Goal: Transaction & Acquisition: Book appointment/travel/reservation

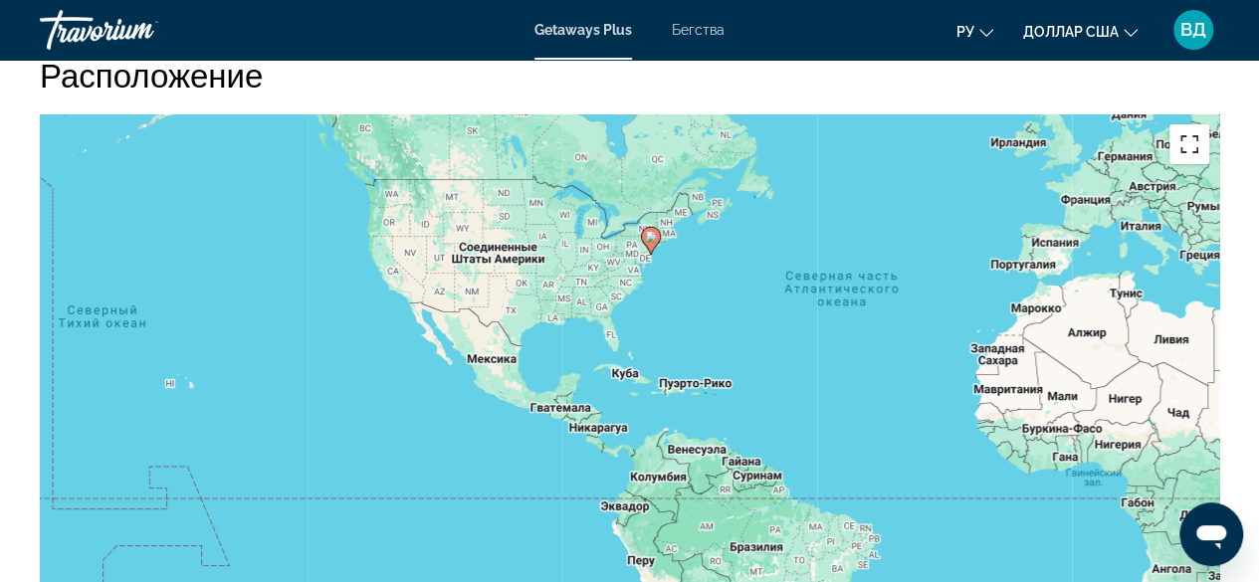
click at [1188, 124] on button "Включить полноэкранный режим" at bounding box center [1190, 144] width 40 height 40
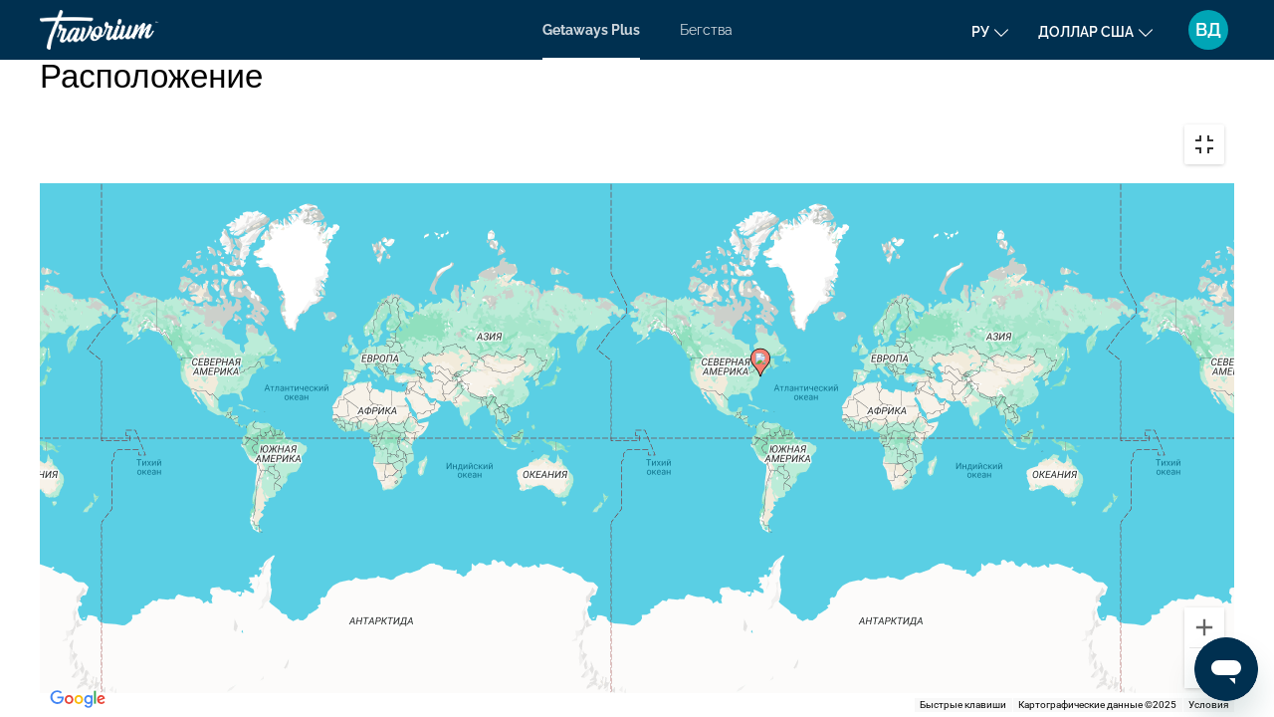
click at [1224, 124] on button "Включить полноэкранный режим" at bounding box center [1204, 144] width 40 height 40
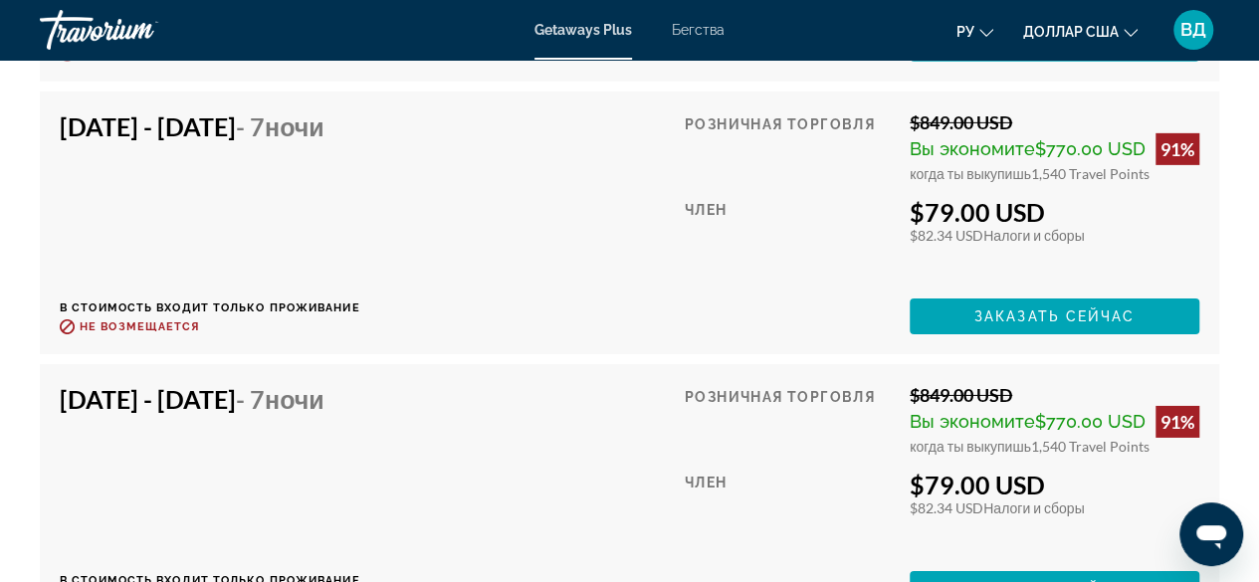
scroll to position [6910, 0]
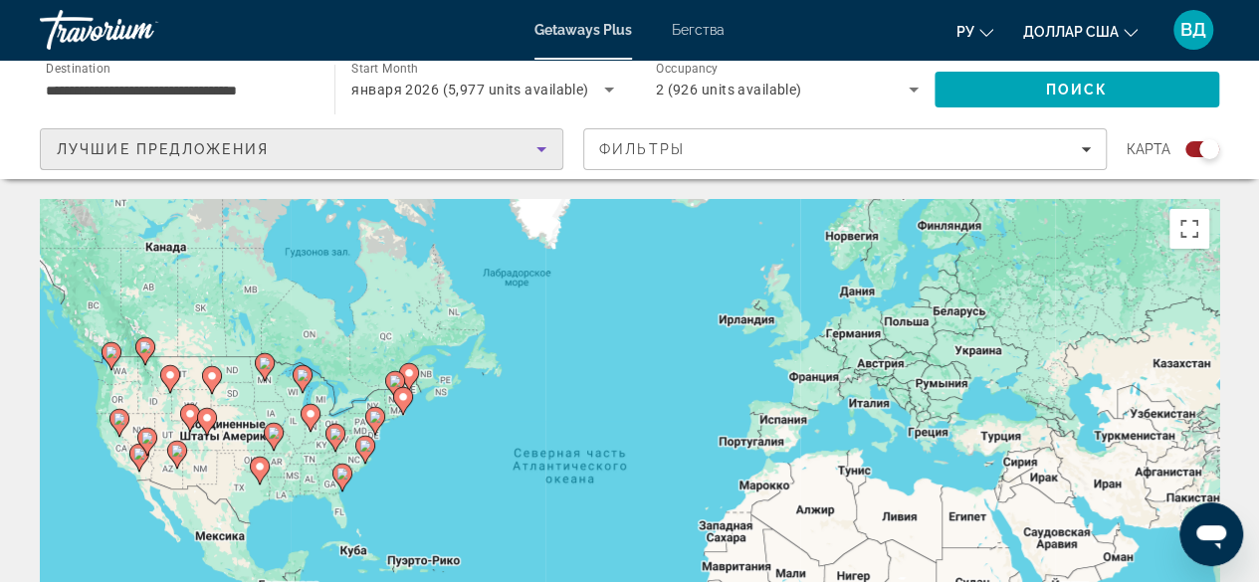
click at [544, 152] on icon "Sort by" at bounding box center [542, 149] width 24 height 24
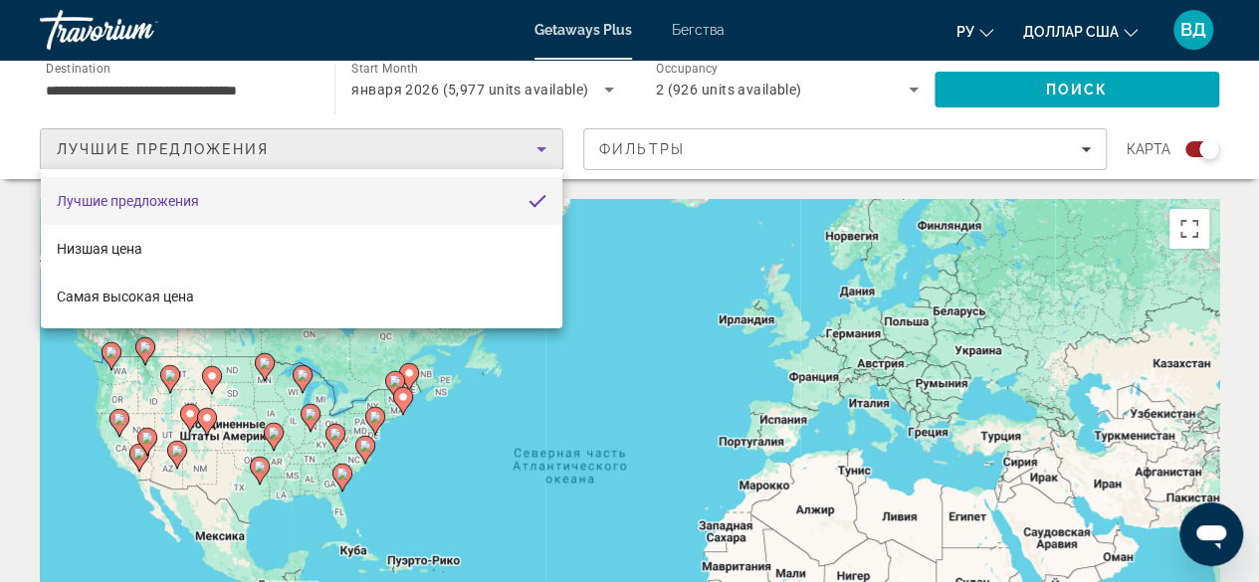
click at [1084, 151] on div at bounding box center [629, 291] width 1259 height 582
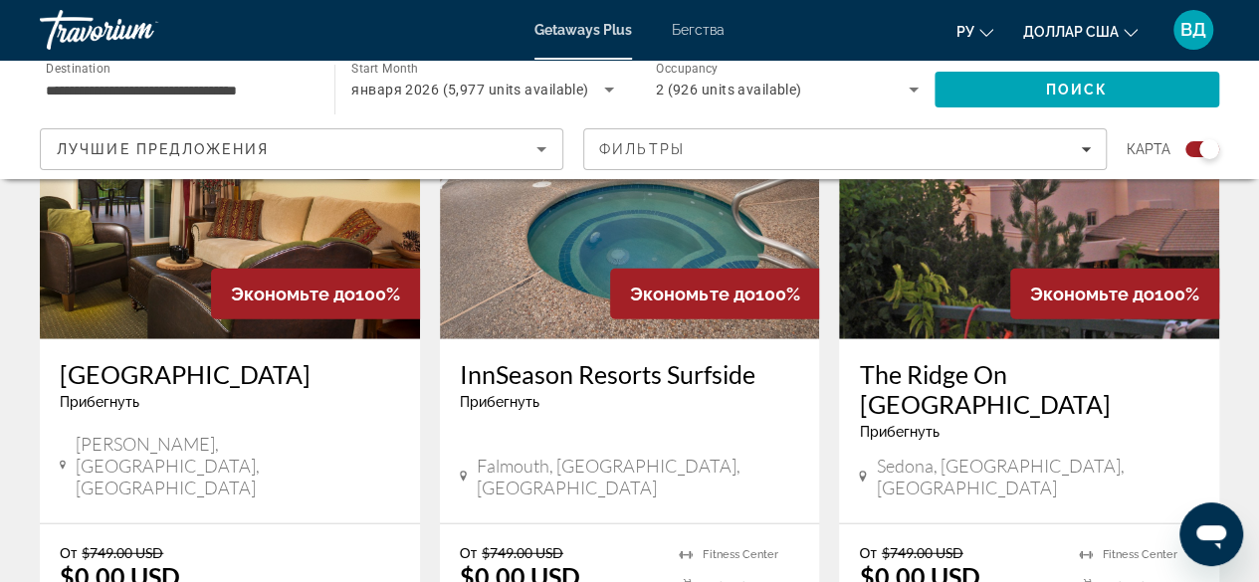
scroll to position [2390, 0]
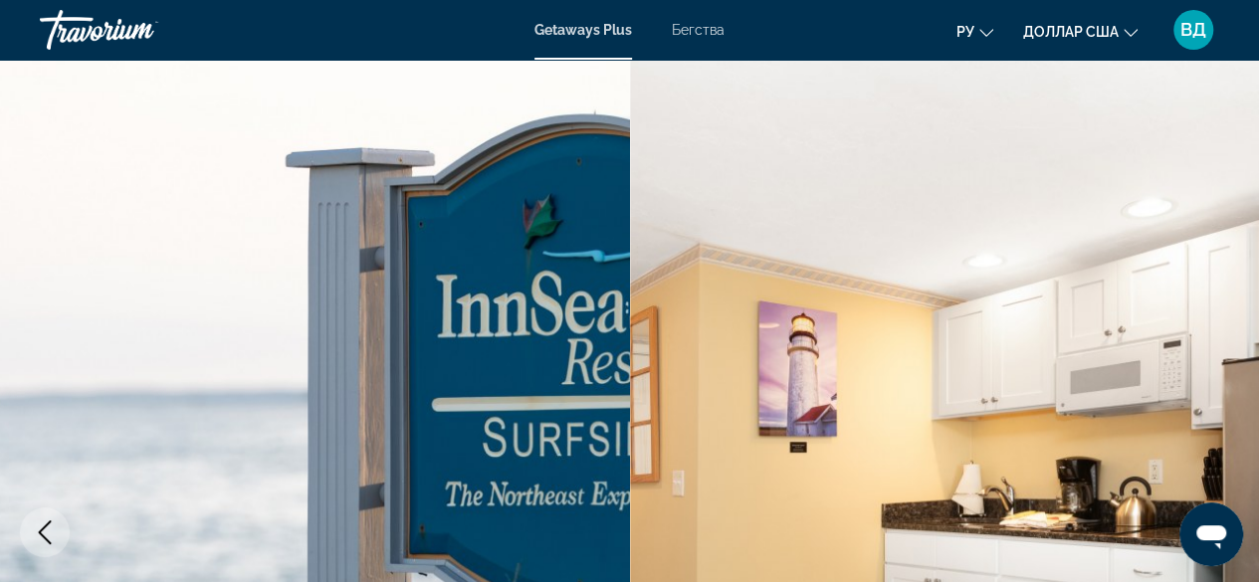
click at [605, 521] on img "Основное содержание" at bounding box center [315, 533] width 630 height 946
drag, startPoint x: 605, startPoint y: 521, endPoint x: 914, endPoint y: 455, distance: 315.5
click at [914, 455] on img "Основное содержание" at bounding box center [945, 533] width 630 height 946
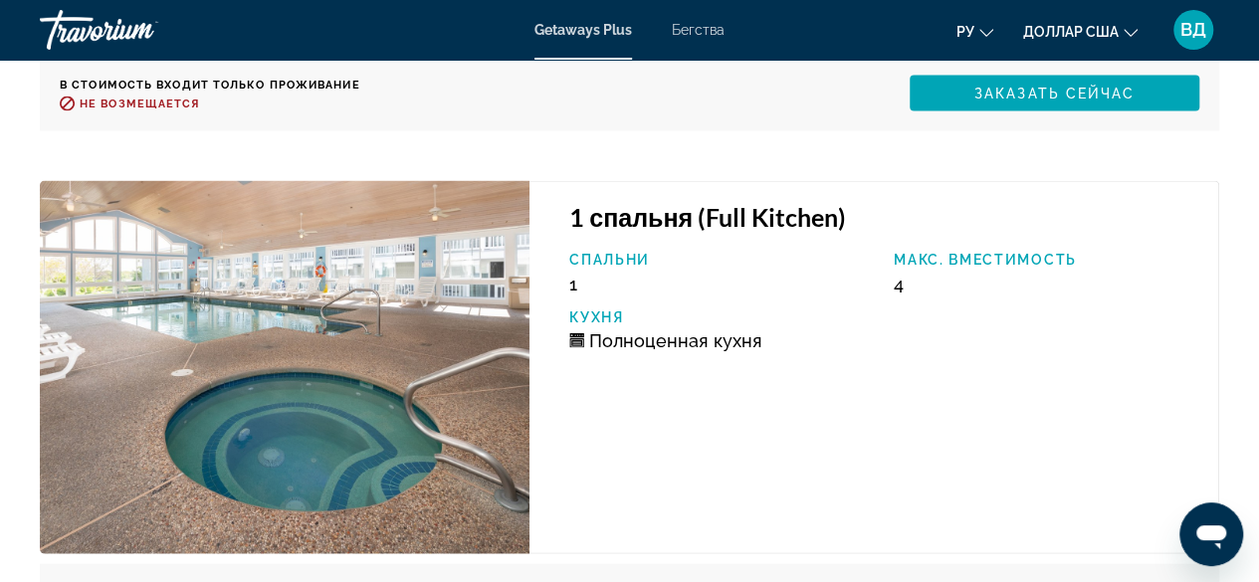
scroll to position [5719, 0]
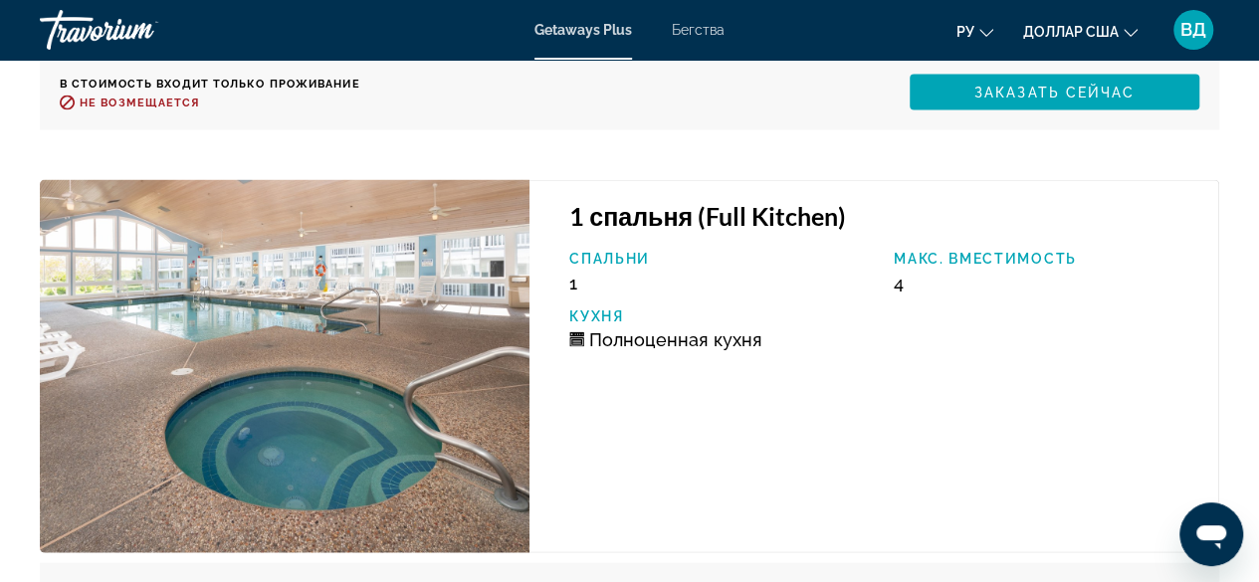
click at [717, 367] on div "1 спальня (Full Kitchen) Спальни 1 Макс. вместимость 4 Кухня Полноценная кухня" at bounding box center [875, 366] width 690 height 373
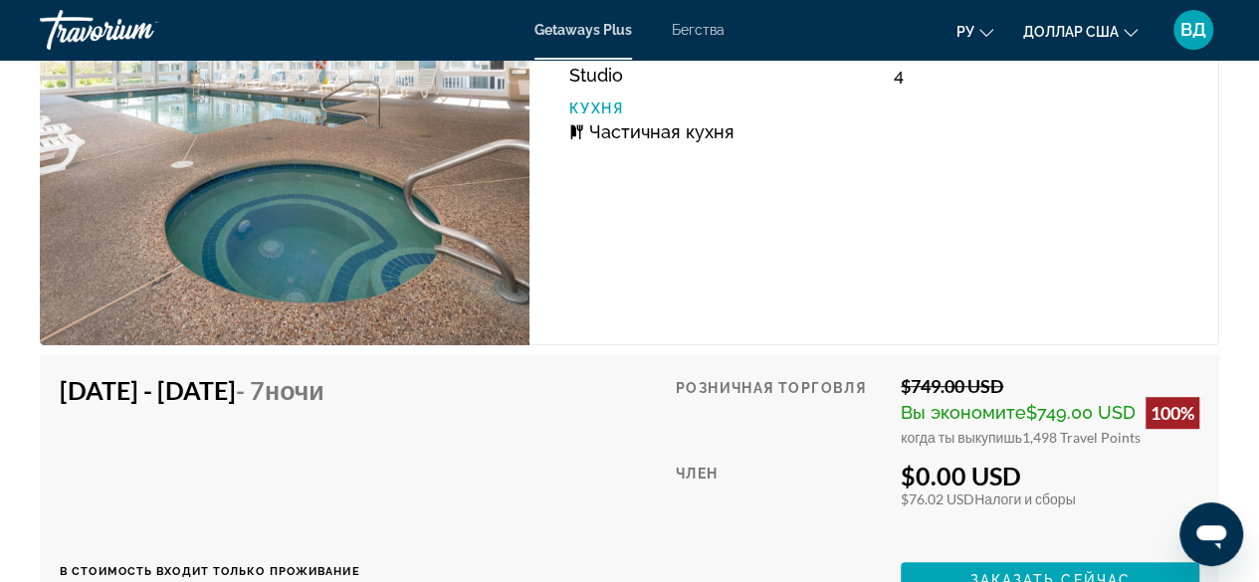
scroll to position [4240, 0]
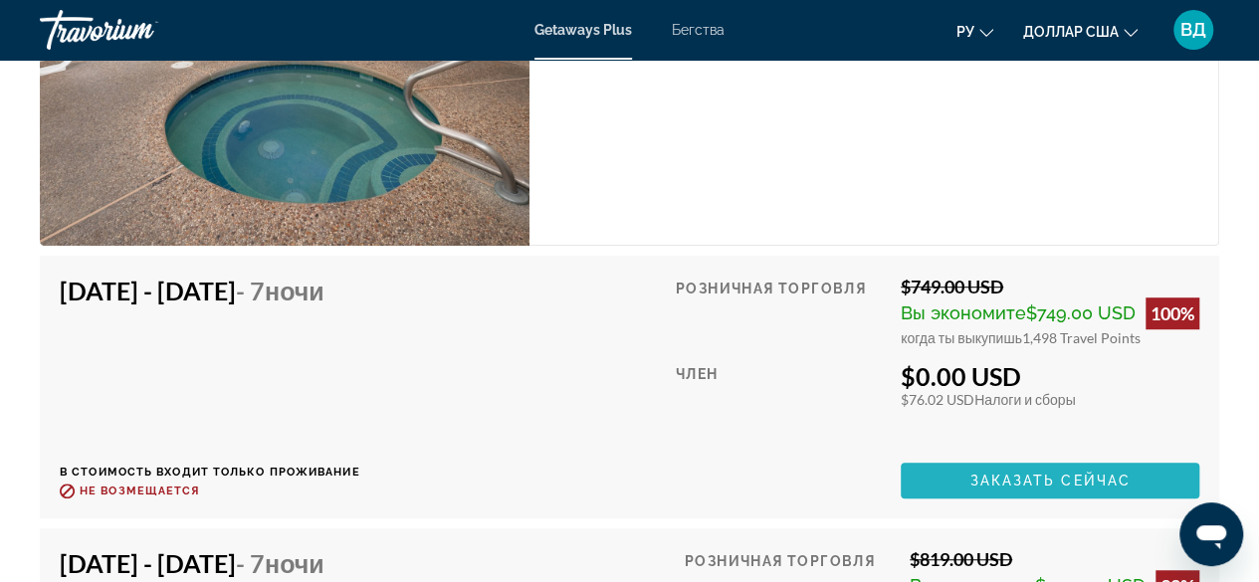
click at [1059, 481] on span "Заказать сейчас" at bounding box center [1049, 481] width 161 height 16
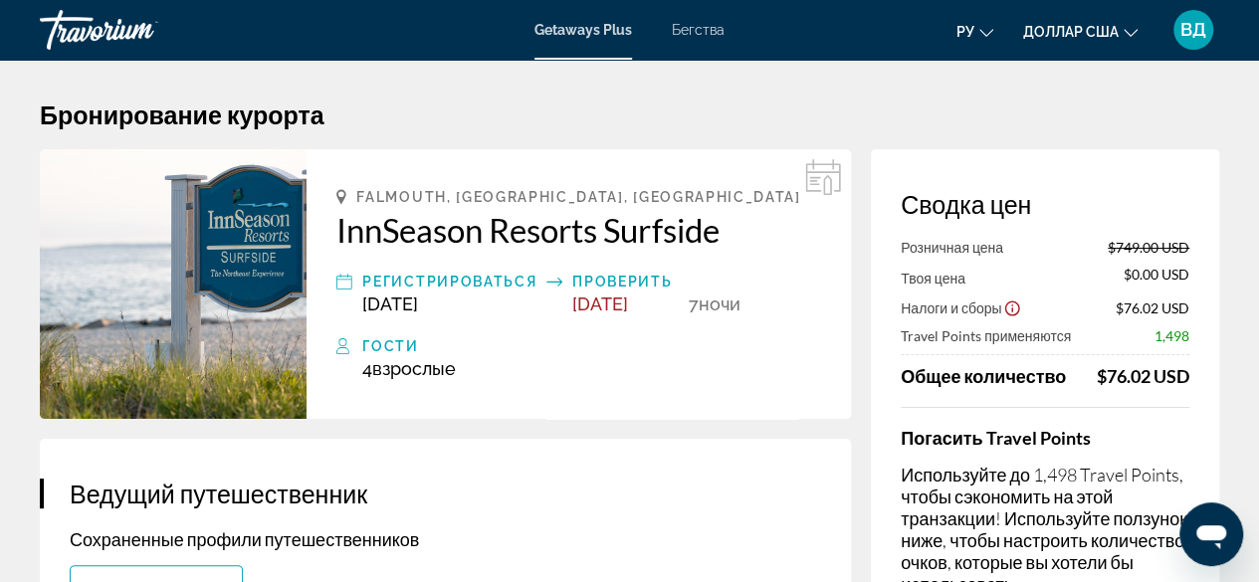
scroll to position [71, 0]
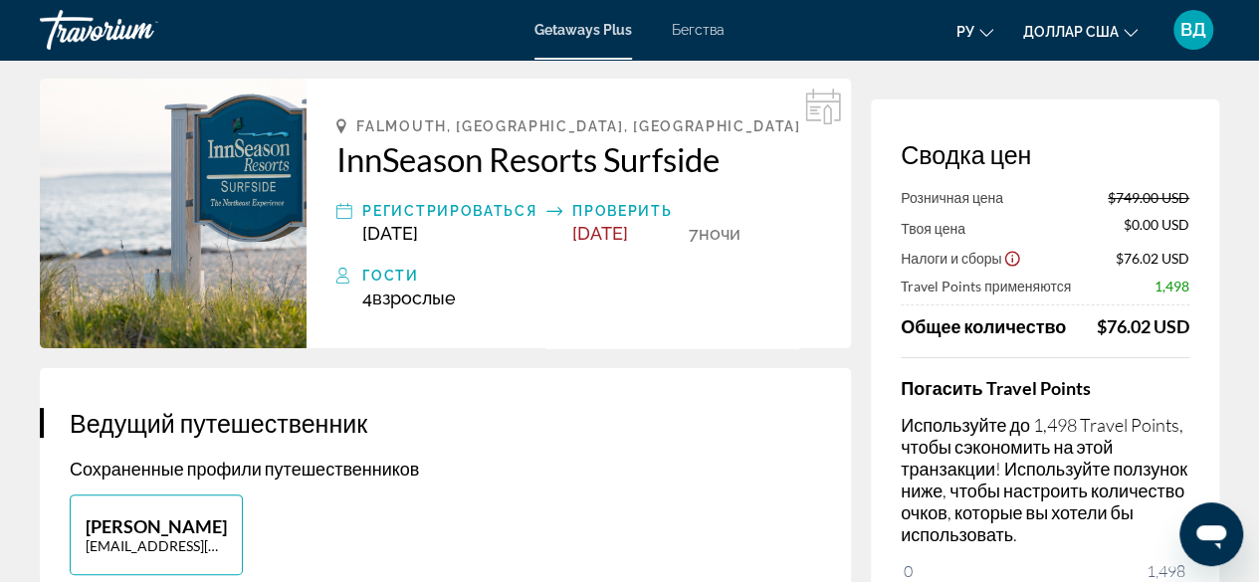
click at [729, 465] on p "Сохраненные профили путешественников" at bounding box center [445, 469] width 751 height 22
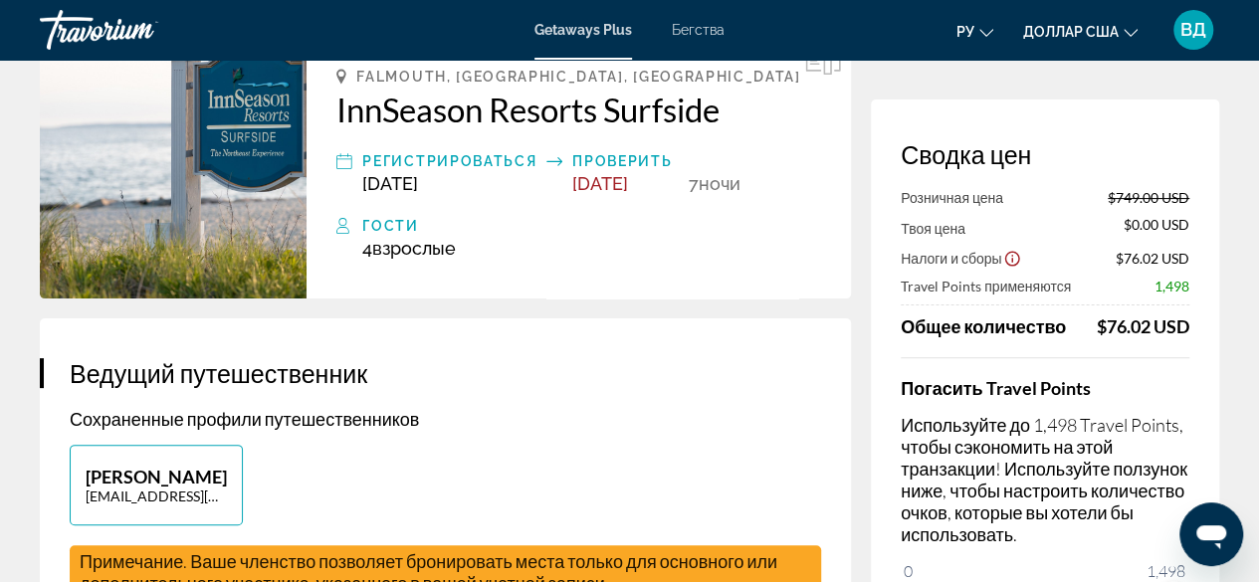
scroll to position [0, 0]
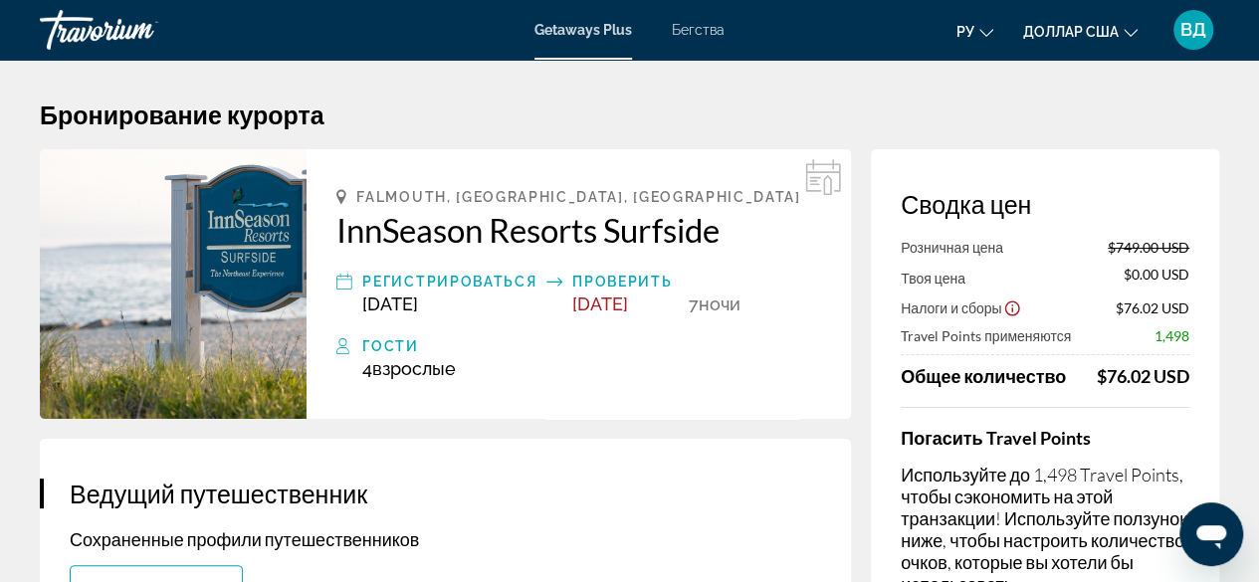
click at [394, 228] on h2 "InnSeason Resorts Surfside" at bounding box center [578, 230] width 485 height 40
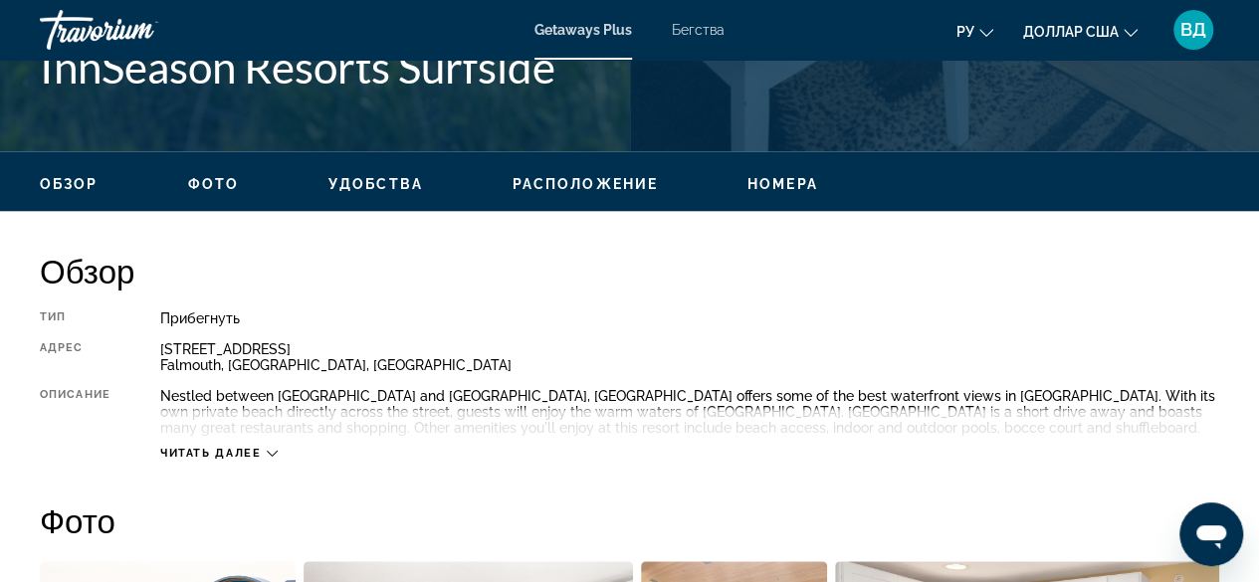
scroll to position [767, 0]
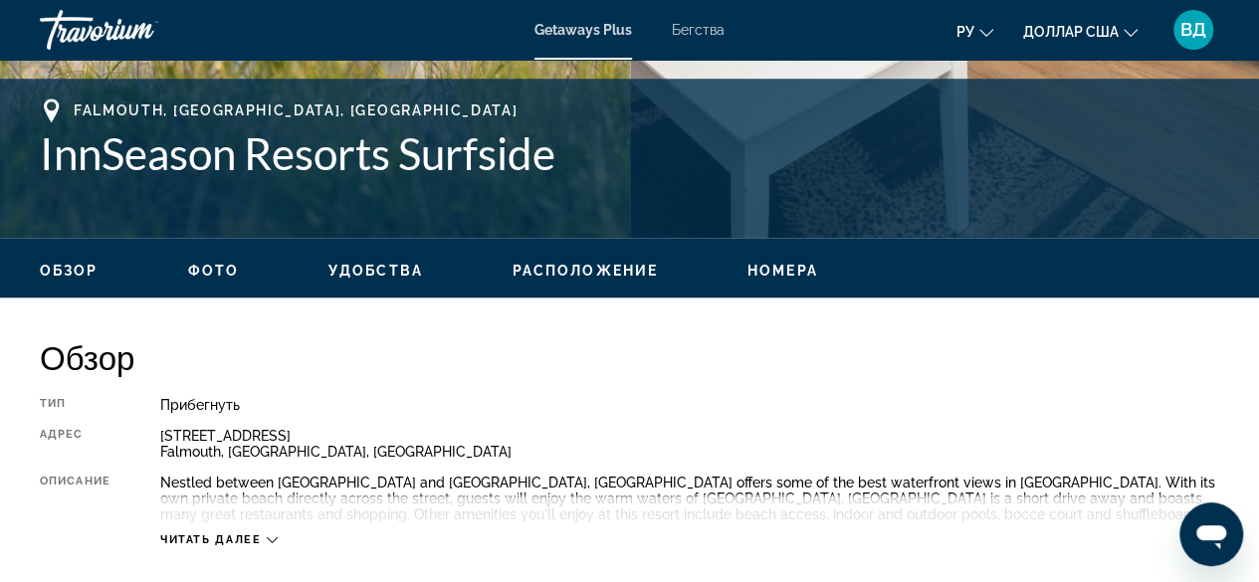
click at [763, 268] on span "Номера" at bounding box center [782, 271] width 71 height 16
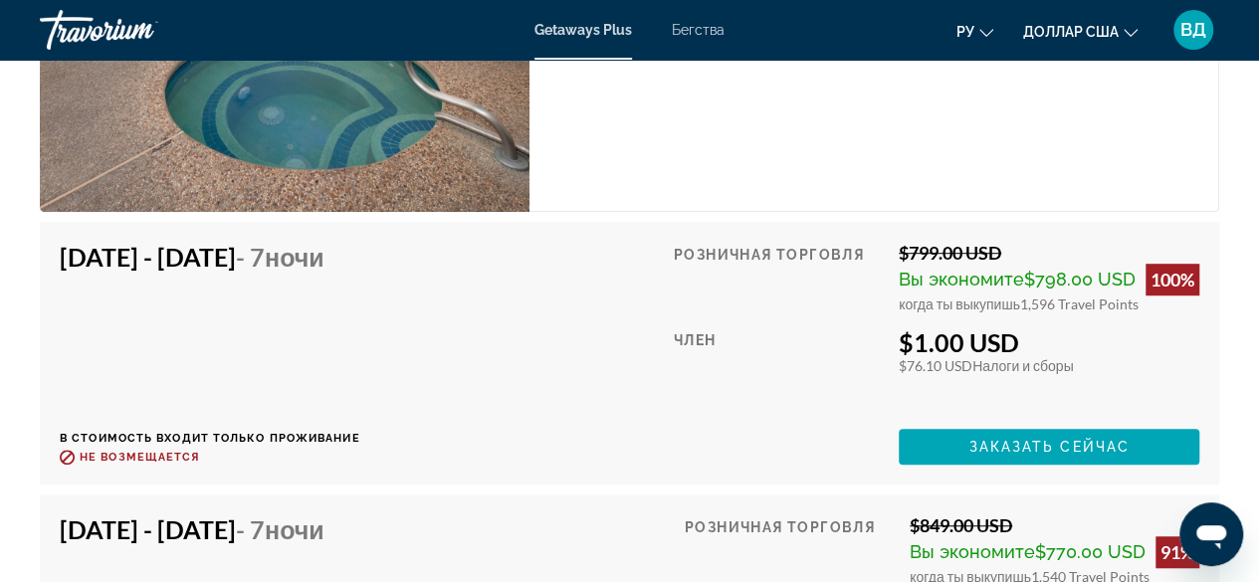
scroll to position [4275, 0]
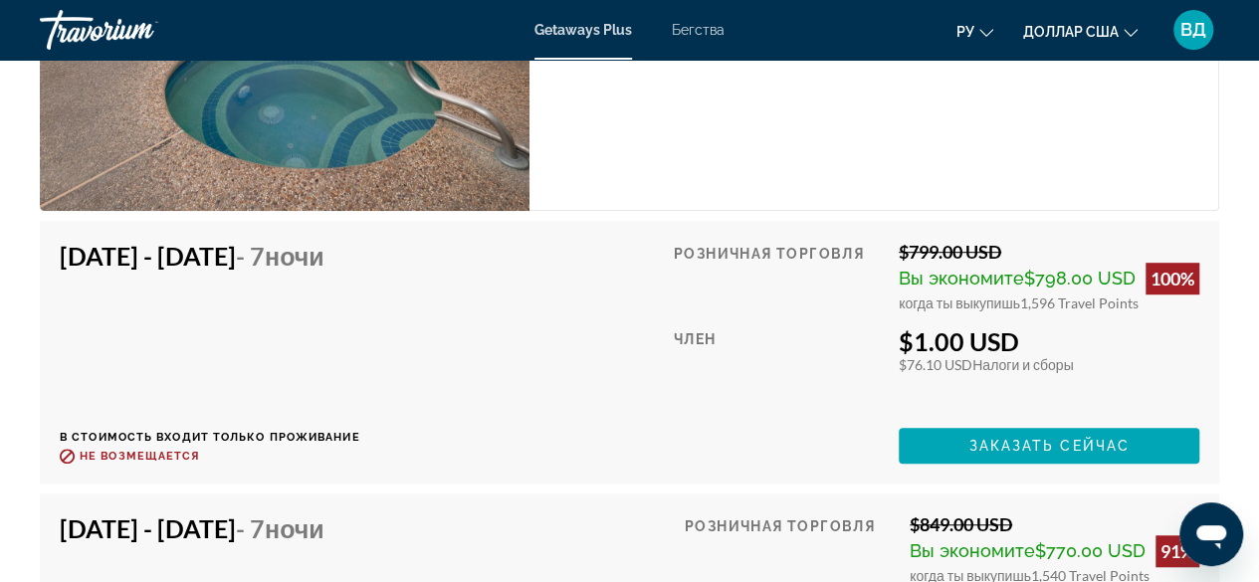
click at [733, 326] on div "Член" at bounding box center [779, 369] width 210 height 87
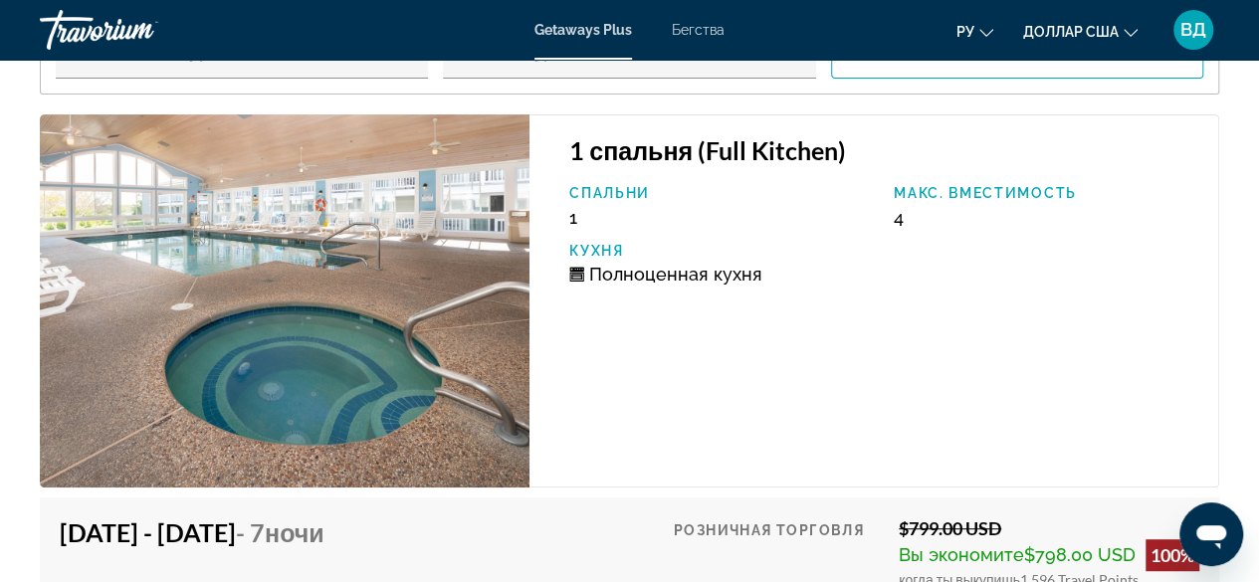
scroll to position [3824, 0]
